Goal: Task Accomplishment & Management: Manage account settings

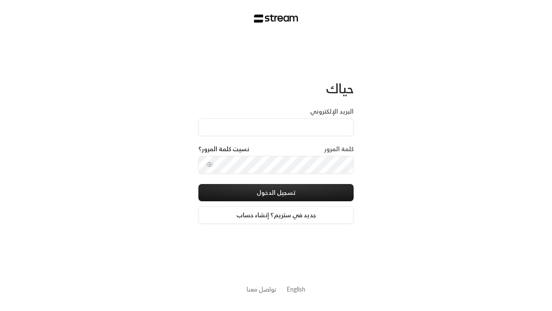
click at [281, 132] on input "البريد الإلكتروني" at bounding box center [276, 127] width 155 height 18
click at [276, 127] on input "البريد الإلكتروني" at bounding box center [276, 127] width 155 height 18
drag, startPoint x: 276, startPoint y: 127, endPoint x: 281, endPoint y: 132, distance: 7.3
click at [281, 132] on input "البريد الإلكتروني" at bounding box center [276, 127] width 155 height 18
click at [276, 127] on input "البريد الإلكتروني" at bounding box center [276, 127] width 155 height 18
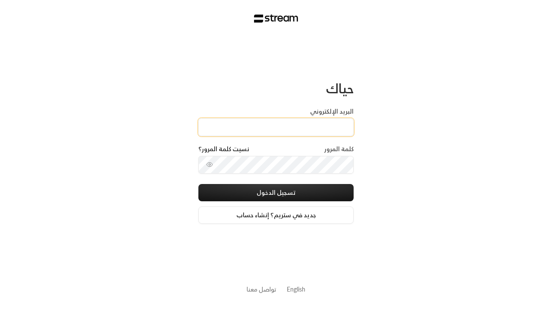
click at [287, 132] on input "البريد الإلكتروني" at bounding box center [276, 127] width 155 height 18
click at [276, 127] on input "البريد الإلكتروني" at bounding box center [276, 127] width 155 height 18
paste input "[EMAIL_ADDRESS][DOMAIN_NAME]"
type input "[EMAIL_ADDRESS][DOMAIN_NAME]"
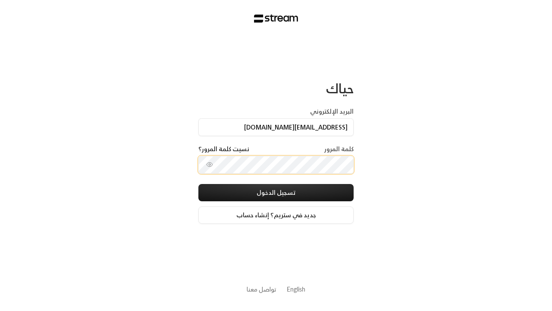
drag, startPoint x: 257, startPoint y: 187, endPoint x: 273, endPoint y: 143, distance: 46.8
click at [273, 143] on div "البريد الإلكتروني [EMAIL_ADDRESS][DOMAIN_NAME] كلمة المرور نسيت كلمة المرور؟ تس…" at bounding box center [276, 165] width 155 height 117
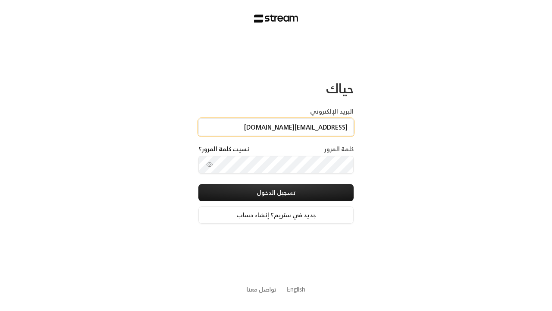
click at [276, 126] on input "[EMAIL_ADDRESS][DOMAIN_NAME]" at bounding box center [276, 127] width 155 height 18
drag, startPoint x: 283, startPoint y: 137, endPoint x: 276, endPoint y: 126, distance: 13.0
click at [283, 136] on div "البريد الإلكتروني [EMAIL_ADDRESS][DOMAIN_NAME]" at bounding box center [276, 126] width 155 height 38
click at [276, 126] on input "[EMAIL_ADDRESS][DOMAIN_NAME]" at bounding box center [276, 127] width 155 height 18
click at [275, 128] on input "[EMAIL_ADDRESS][DOMAIN_NAME]" at bounding box center [276, 127] width 155 height 18
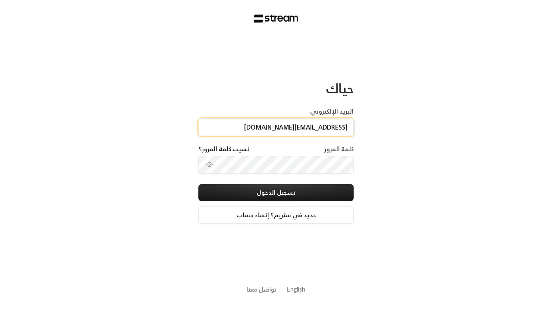
click at [276, 127] on input "[EMAIL_ADDRESS][DOMAIN_NAME]" at bounding box center [276, 127] width 155 height 18
click at [275, 128] on input "[EMAIL_ADDRESS][DOMAIN_NAME]" at bounding box center [276, 127] width 155 height 18
click at [276, 127] on input "[EMAIL_ADDRESS][DOMAIN_NAME]" at bounding box center [276, 127] width 155 height 18
click at [275, 128] on input "[EMAIL_ADDRESS][DOMAIN_NAME]" at bounding box center [276, 127] width 155 height 18
click at [276, 127] on input "[EMAIL_ADDRESS][DOMAIN_NAME]" at bounding box center [276, 127] width 155 height 18
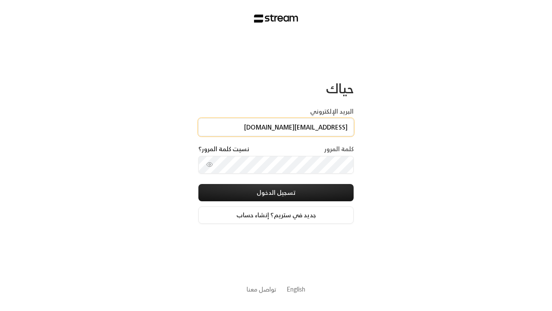
click at [275, 128] on input "[EMAIL_ADDRESS][DOMAIN_NAME]" at bounding box center [276, 127] width 155 height 18
click at [276, 127] on input "[EMAIL_ADDRESS][DOMAIN_NAME]" at bounding box center [276, 127] width 155 height 18
click at [275, 128] on input "[EMAIL_ADDRESS][DOMAIN_NAME]" at bounding box center [276, 127] width 155 height 18
click at [276, 127] on input "[EMAIL_ADDRESS][DOMAIN_NAME]" at bounding box center [276, 127] width 155 height 18
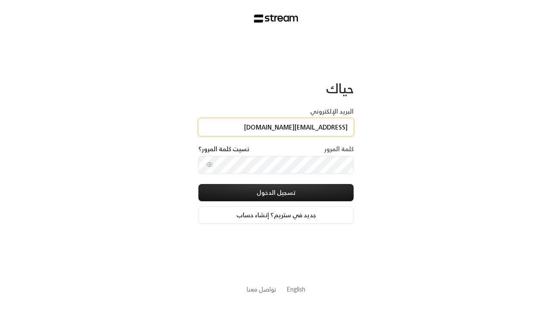
click at [276, 127] on input "[EMAIL_ADDRESS][DOMAIN_NAME]" at bounding box center [276, 127] width 155 height 18
click at [275, 128] on input "[EMAIL_ADDRESS][DOMAIN_NAME]" at bounding box center [276, 127] width 155 height 18
click at [276, 127] on input "[EMAIL_ADDRESS][DOMAIN_NAME]" at bounding box center [276, 127] width 155 height 18
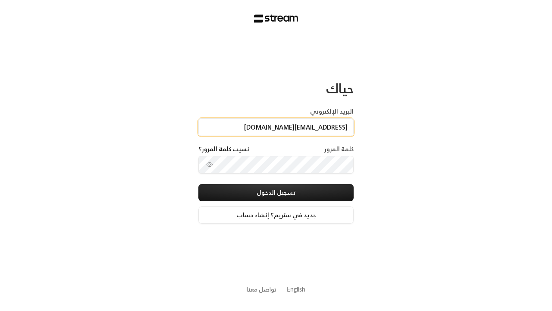
click at [276, 127] on input "[EMAIL_ADDRESS][DOMAIN_NAME]" at bounding box center [276, 127] width 155 height 18
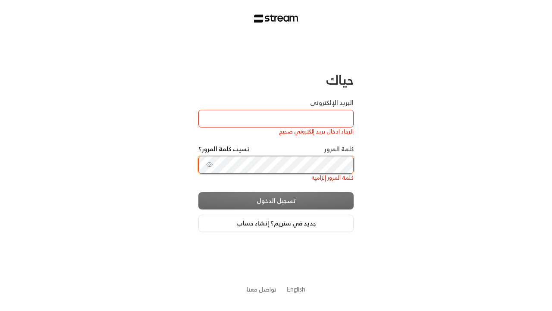
drag, startPoint x: 304, startPoint y: 121, endPoint x: 276, endPoint y: 118, distance: 28.2
click at [305, 121] on input "البريد الإلكتروني" at bounding box center [276, 119] width 155 height 18
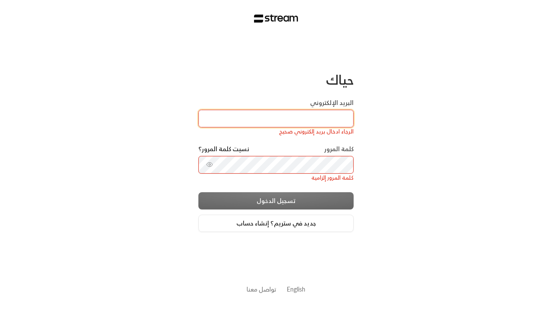
click at [276, 118] on input "البريد الإلكتروني" at bounding box center [276, 119] width 155 height 18
